Goal: Task Accomplishment & Management: Manage account settings

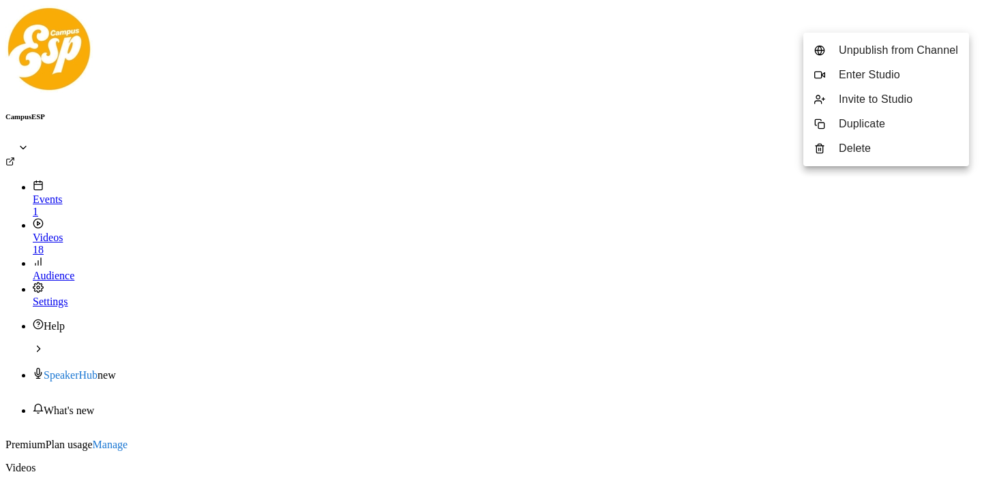
click at [76, 364] on div at bounding box center [491, 242] width 982 height 485
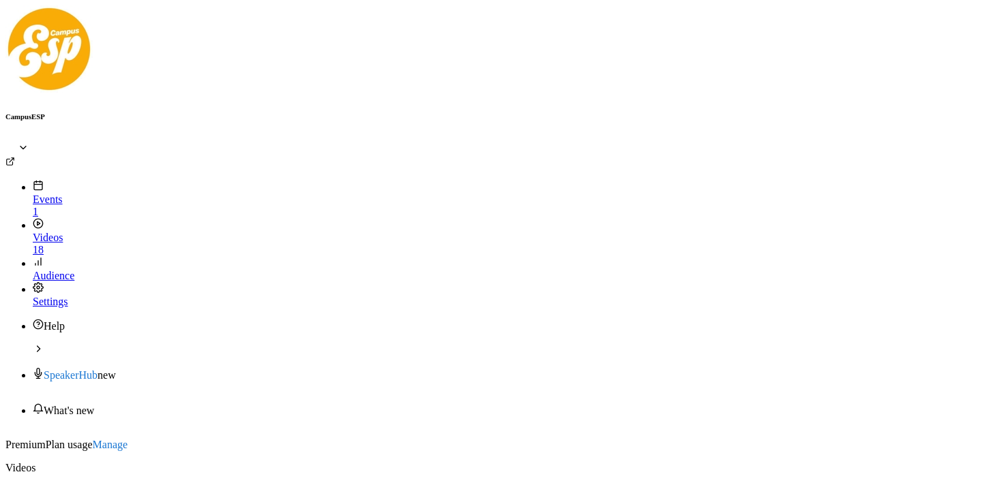
click at [59, 282] on div "Settings" at bounding box center [504, 295] width 943 height 26
click at [128, 439] on link "Manage" at bounding box center [110, 445] width 35 height 12
